Goal: Task Accomplishment & Management: Manage account settings

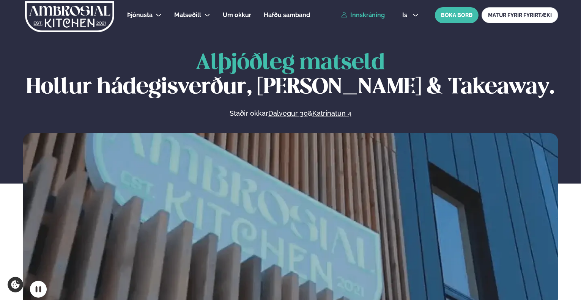
click at [369, 17] on link "Innskráning" at bounding box center [363, 15] width 44 height 7
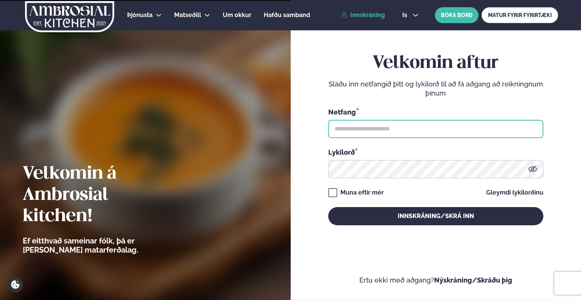
click at [398, 130] on input "text" at bounding box center [435, 129] width 215 height 18
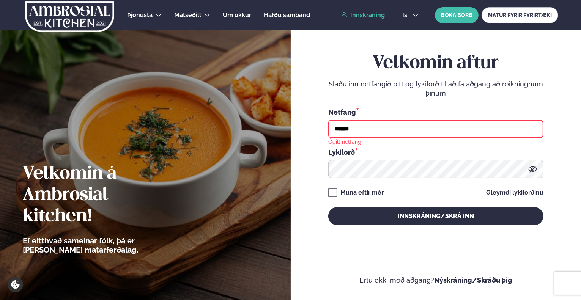
type input "**********"
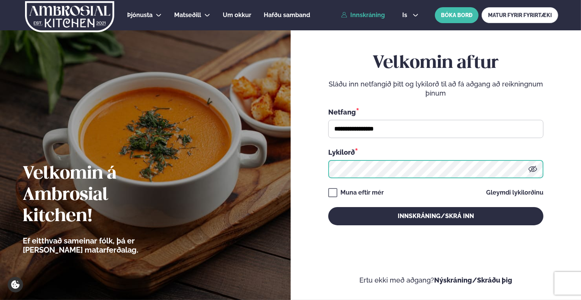
click at [328, 207] on button "Innskráning/Skrá inn" at bounding box center [435, 216] width 215 height 18
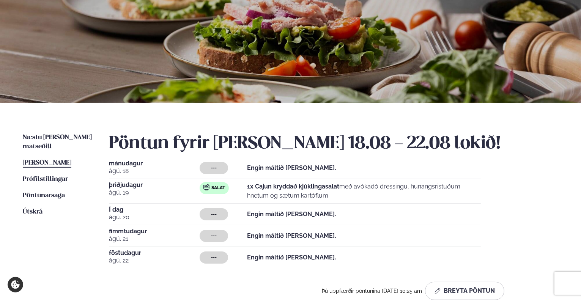
scroll to position [76, 0]
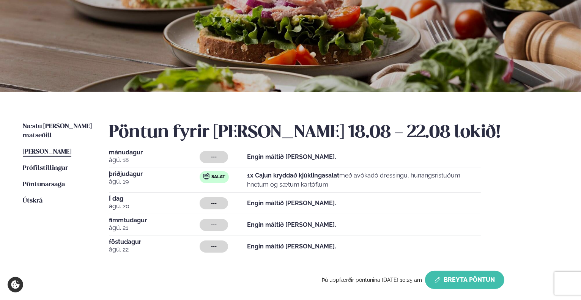
click at [452, 280] on button "Breyta Pöntun" at bounding box center [464, 280] width 79 height 18
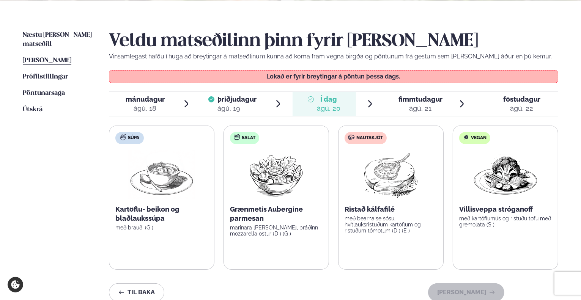
scroll to position [190, 0]
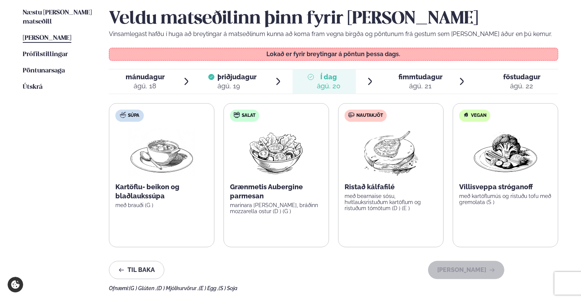
click at [416, 85] on div "ágú. 21" at bounding box center [420, 86] width 44 height 9
